Goal: Use online tool/utility: Utilize a website feature to perform a specific function

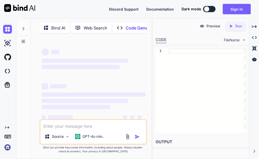
type textarea "c"
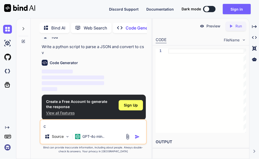
scroll to position [2, 0]
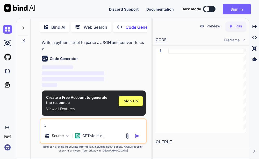
type textarea "x"
type textarea "c"
type textarea "x"
type textarea "cr"
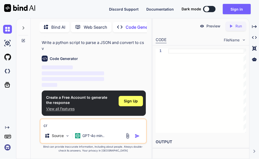
type textarea "x"
type textarea "cre"
type textarea "x"
type textarea "crea"
type textarea "x"
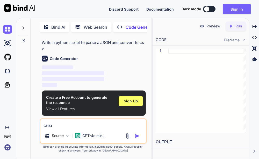
type textarea "creat"
type textarea "x"
type textarea "creat"
type textarea "x"
type textarea "creat c"
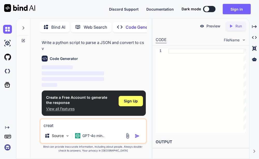
type textarea "x"
type textarea "creat co"
type textarea "x"
type textarea "creat cod"
type textarea "x"
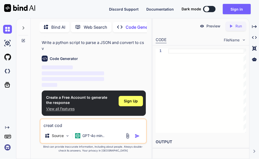
type textarea "creat code"
type textarea "x"
type textarea "creat code"
type textarea "x"
type textarea "creat code a"
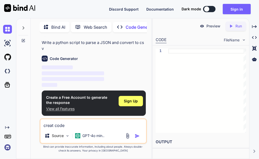
type textarea "x"
type textarea "creat code am"
type textarea "x"
type textarea "creat code amn"
type textarea "x"
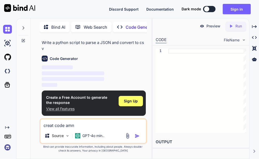
type textarea "creat code amny"
type textarea "x"
type textarea "creat code amny"
type textarea "x"
type textarea "creat code amny"
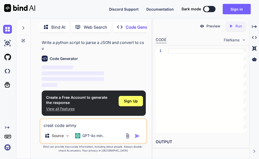
type textarea "x"
type textarea "creat code amn"
type textarea "x"
type textarea "creat code am"
type textarea "x"
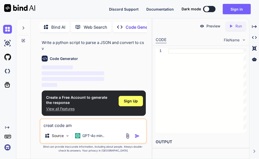
type textarea "creat code a"
type textarea "x"
type textarea "creat code an"
type textarea "x"
type textarea "creat code any"
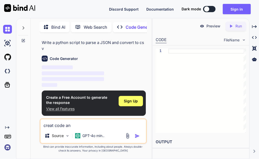
type textarea "x"
type textarea "creat code any"
type textarea "x"
type textarea "creat code any c"
type textarea "x"
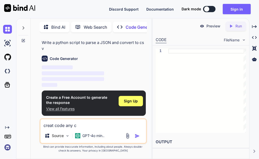
type textarea "creat code any ca"
type textarea "x"
type textarea "creat code any cal"
type textarea "x"
type textarea "creat code any calu"
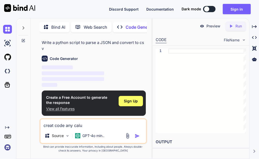
type textarea "x"
type textarea "creat code any calul"
type textarea "x"
type textarea "creat code any calule"
type textarea "x"
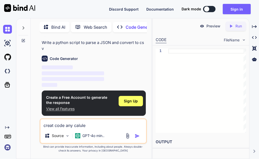
type textarea "creat code any calulet"
type textarea "x"
type textarea "creat code any calulete"
type textarea "x"
type textarea "creat code any caluleter"
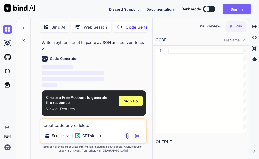
type textarea "x"
type textarea "creat code any caluleter"
type textarea "x"
click at [93, 123] on textarea "creat code any caluleter" at bounding box center [93, 123] width 106 height 9
type textarea "creat code any caluleter"
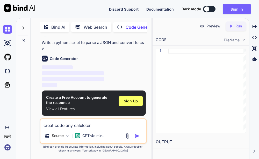
type textarea "x"
type textarea "creat code any calulete"
type textarea "x"
type textarea "creat code any calulet"
type textarea "x"
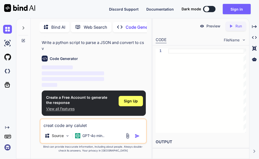
type textarea "creat code any calulet"
type textarea "x"
type textarea "creat code any calulet"
type textarea "x"
type textarea "creat code any caluleti"
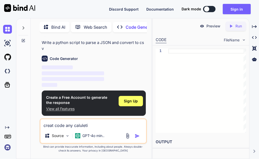
type textarea "x"
type textarea "creat code any caluletio"
type textarea "x"
type textarea "creat code any caluletion"
type textarea "x"
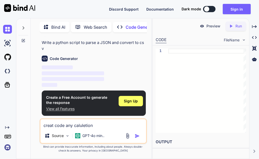
type textarea "creat code any caluletion"
click at [139, 137] on img "button" at bounding box center [137, 136] width 5 height 5
click at [137, 137] on img "button" at bounding box center [137, 136] width 5 height 5
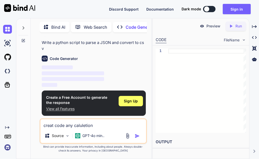
click at [137, 137] on img "button" at bounding box center [137, 136] width 5 height 5
click at [134, 135] on div at bounding box center [133, 136] width 17 height 6
click at [133, 103] on span "Sign Up" at bounding box center [131, 101] width 14 height 5
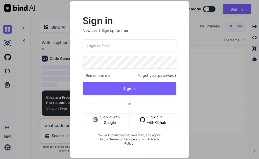
click at [115, 127] on div "Remember me Forgot your password? Sign In or Sign in with Google Sign in with G…" at bounding box center [130, 92] width 94 height 106
click at [116, 119] on button "Sign in with Google" at bounding box center [106, 120] width 47 height 12
drag, startPoint x: 234, startPoint y: 68, endPoint x: 221, endPoint y: 79, distance: 17.1
click at [233, 70] on div "Sign in New user? Sign up for free Remember me Forgot your password? Sign In or…" at bounding box center [129, 79] width 259 height 159
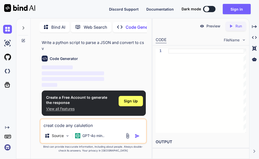
click at [218, 79] on div at bounding box center [207, 91] width 78 height 84
click at [135, 139] on div "Source GPT-4o min.." at bounding box center [93, 137] width 106 height 12
drag, startPoint x: 135, startPoint y: 139, endPoint x: 131, endPoint y: 102, distance: 37.7
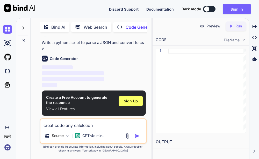
click at [131, 102] on span "Sign Up" at bounding box center [131, 101] width 14 height 5
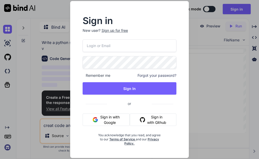
click at [213, 121] on div "Sign in New user? Sign up for free Remember me Forgot your password? Sign In or…" at bounding box center [129, 79] width 259 height 159
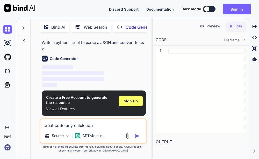
click at [137, 135] on img "button" at bounding box center [137, 136] width 5 height 5
drag, startPoint x: 104, startPoint y: 125, endPoint x: 31, endPoint y: 121, distance: 73.6
click at [31, 121] on div "Bind AI Web Search Created with Pixso. Code Generator You Write a python script…" at bounding box center [91, 89] width 121 height 139
drag, startPoint x: 31, startPoint y: 121, endPoint x: 100, endPoint y: 125, distance: 69.2
click at [100, 125] on textarea "creat code any caluletion" at bounding box center [93, 123] width 106 height 9
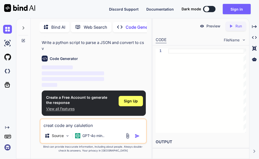
click at [11, 139] on div at bounding box center [8, 136] width 11 height 7
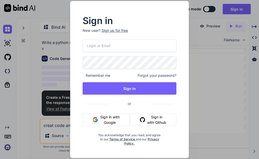
drag, startPoint x: 250, startPoint y: 55, endPoint x: 226, endPoint y: 56, distance: 23.8
click at [245, 55] on div "Sign in New user? Sign up for free Remember me Forgot your password? Sign In or…" at bounding box center [129, 79] width 259 height 159
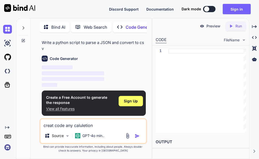
click at [82, 57] on div "Code Generator" at bounding box center [94, 59] width 104 height 6
click at [51, 25] on icon at bounding box center [48, 27] width 8 height 6
click at [101, 24] on p "Web Search" at bounding box center [96, 27] width 24 height 6
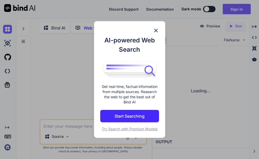
scroll to position [2, 0]
click at [138, 117] on p "Start Searching" at bounding box center [129, 116] width 30 height 6
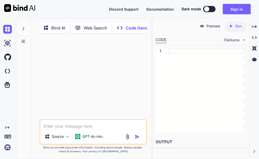
click at [74, 128] on textarea at bounding box center [93, 124] width 106 height 9
paste textarea "creat code any caluletion"
type textarea "creat code any caluletion"
click at [137, 137] on img "button" at bounding box center [137, 136] width 5 height 5
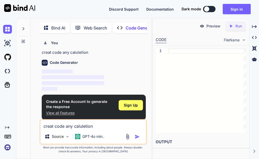
scroll to position [2, 0]
